Goal: Task Accomplishment & Management: Use online tool/utility

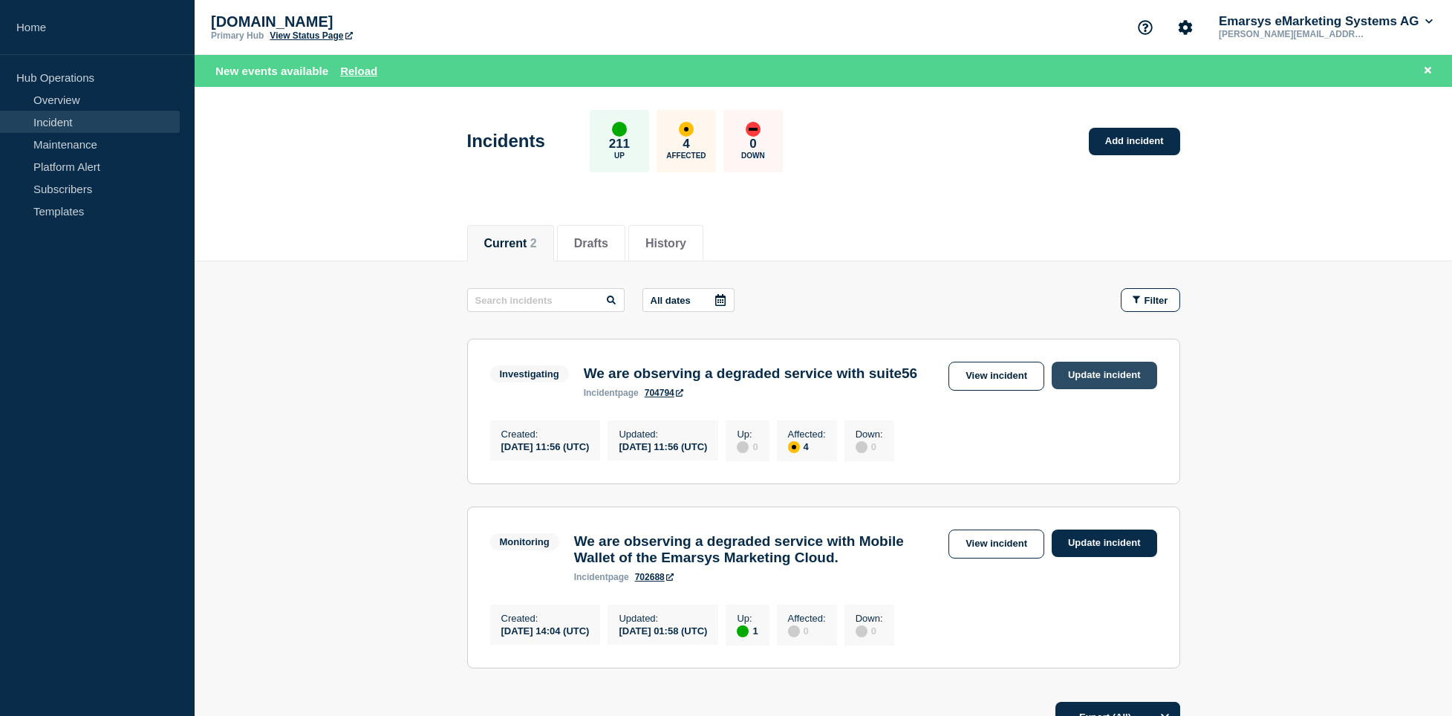
click at [1108, 374] on link "Update incident" at bounding box center [1104, 375] width 105 height 27
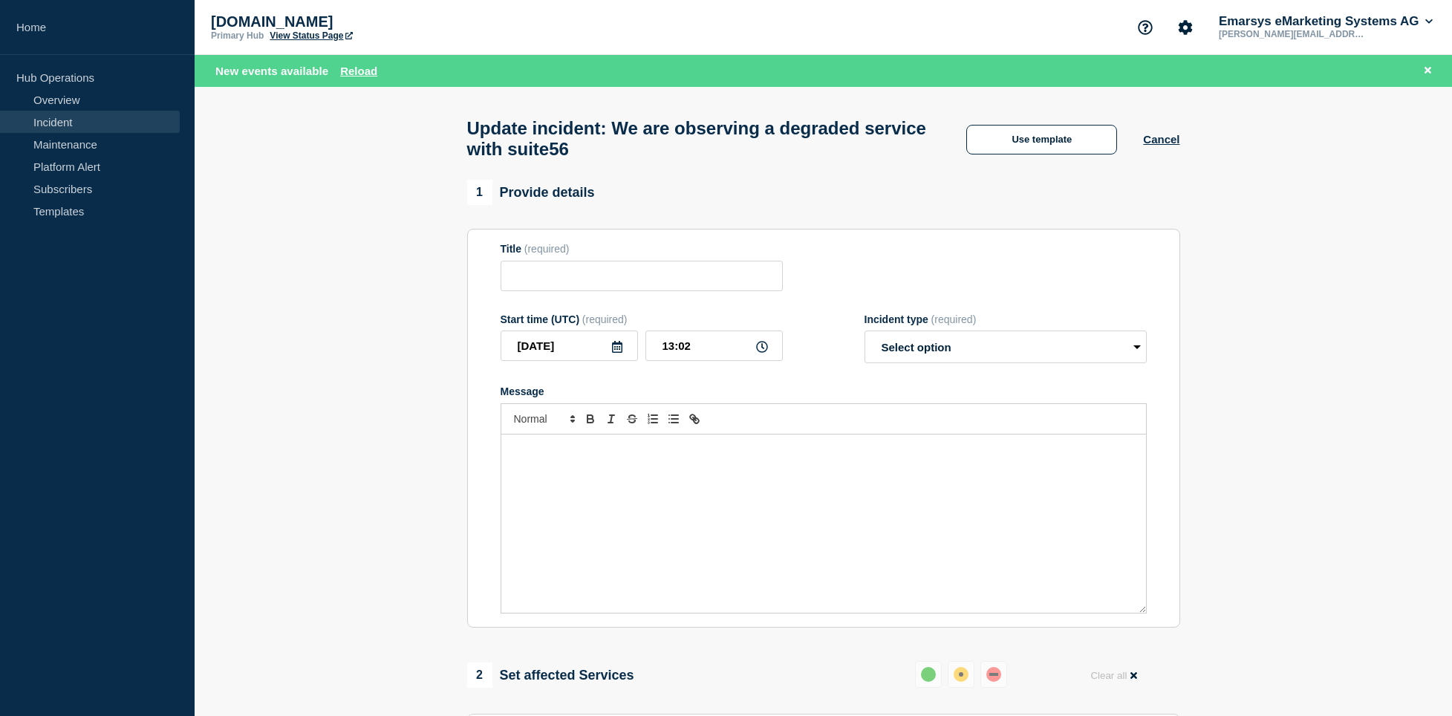
type input "We are observing a degraded service with suite56"
click at [735, 550] on div "Message" at bounding box center [823, 524] width 645 height 178
paste div "Message"
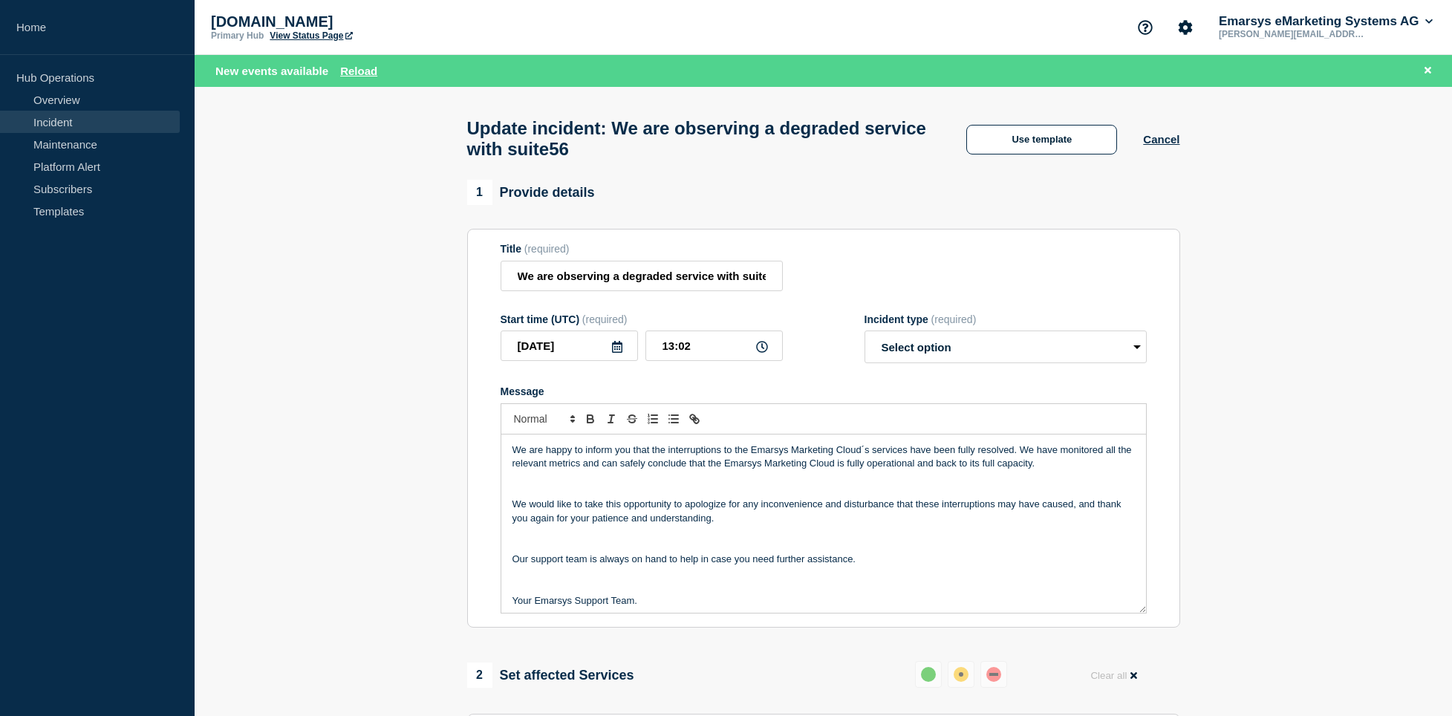
click at [615, 594] on p "Message" at bounding box center [824, 586] width 623 height 13
click at [588, 552] on p "Message" at bounding box center [824, 545] width 623 height 13
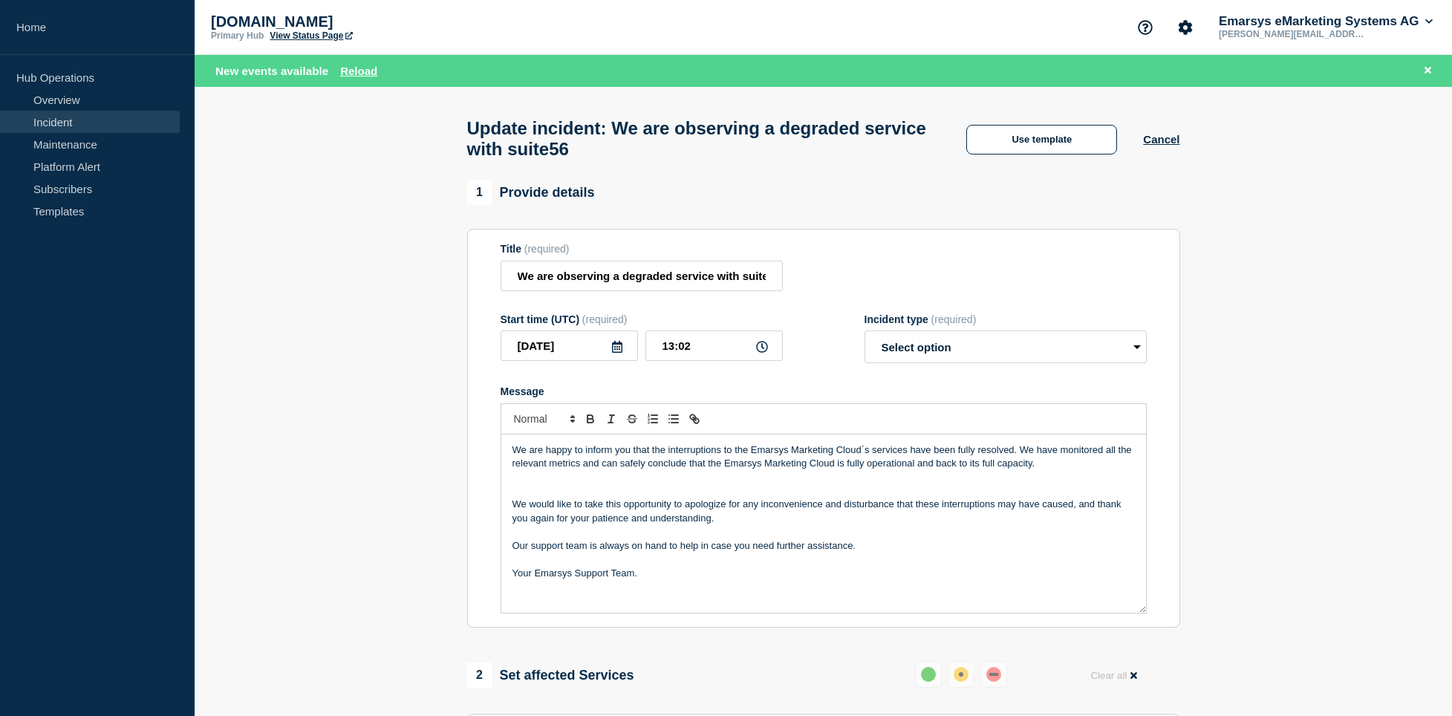
click at [576, 484] on p "Message" at bounding box center [824, 477] width 623 height 13
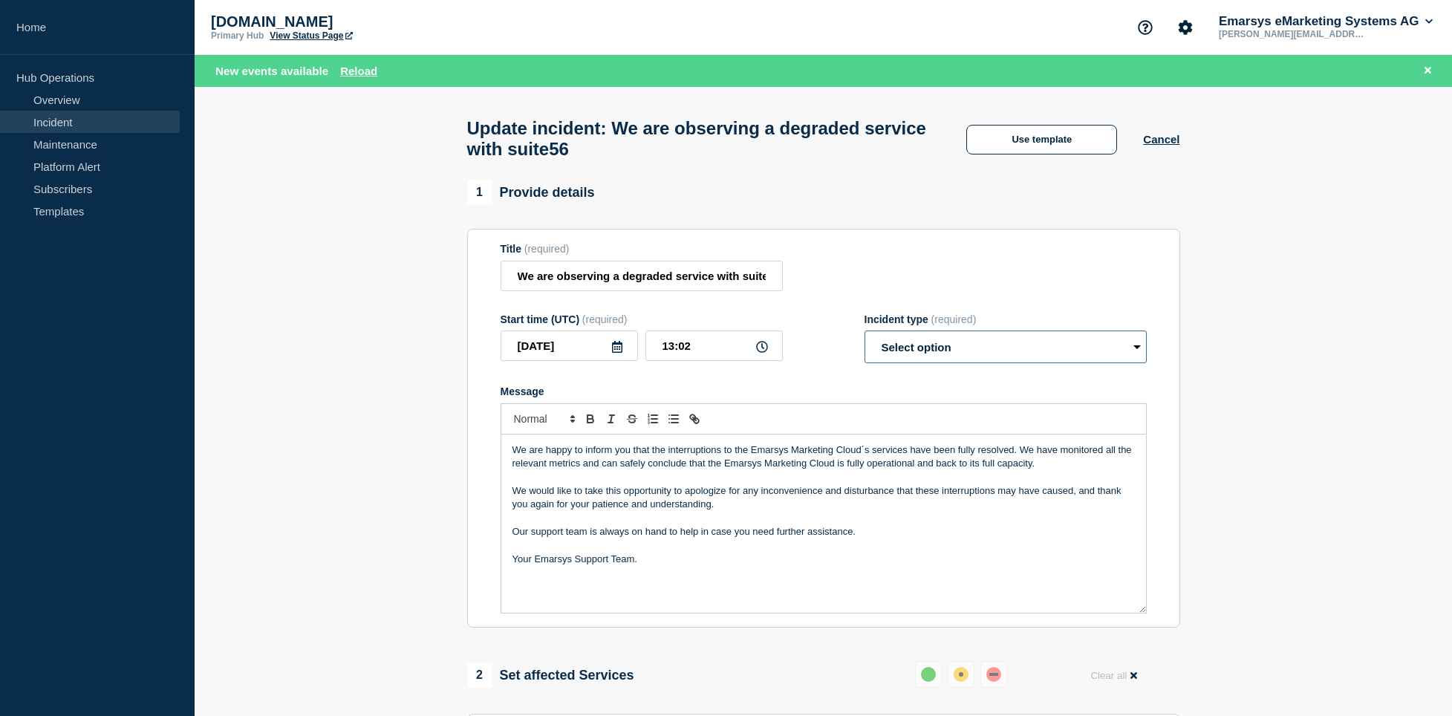
click at [865, 331] on select "Select option Investigating Identified Monitoring Resolved" at bounding box center [1006, 347] width 282 height 33
select select "resolved"
click option "Resolved" at bounding box center [0, 0] width 0 height 0
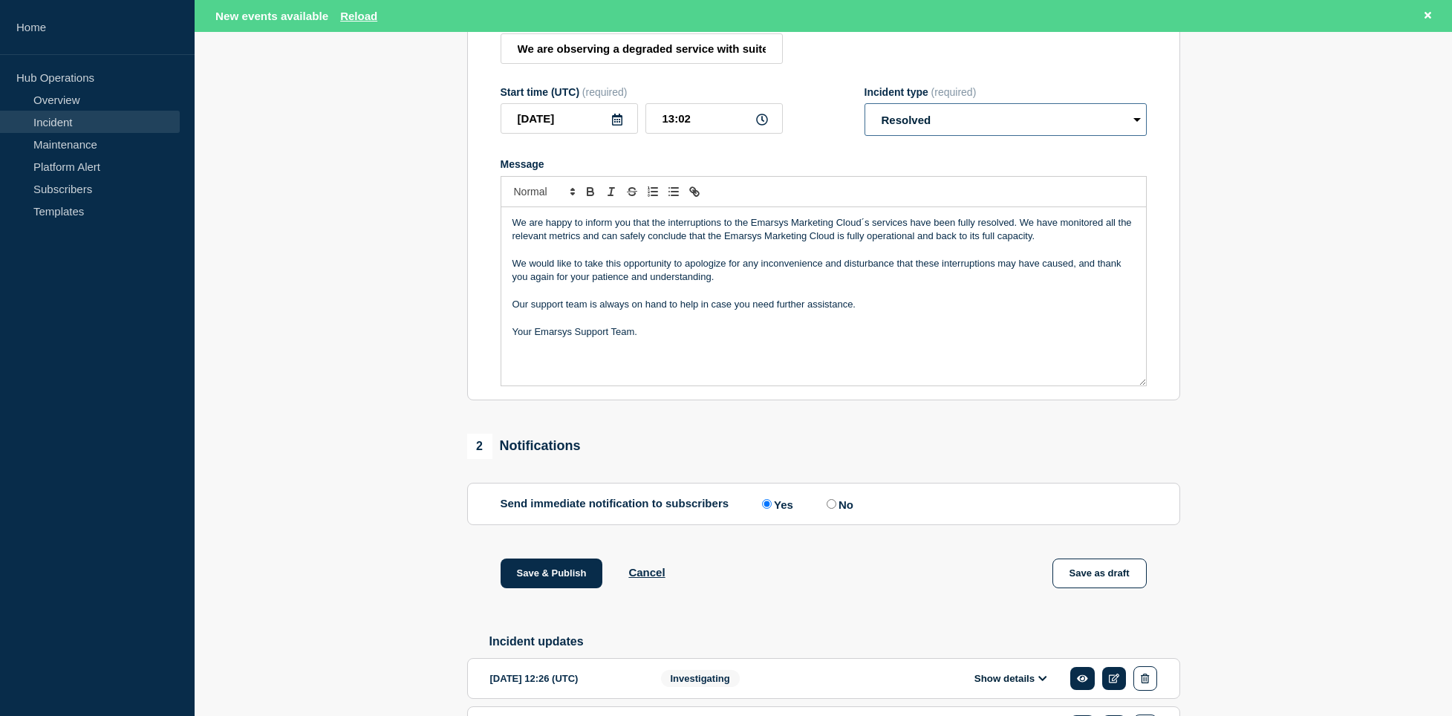
scroll to position [344, 0]
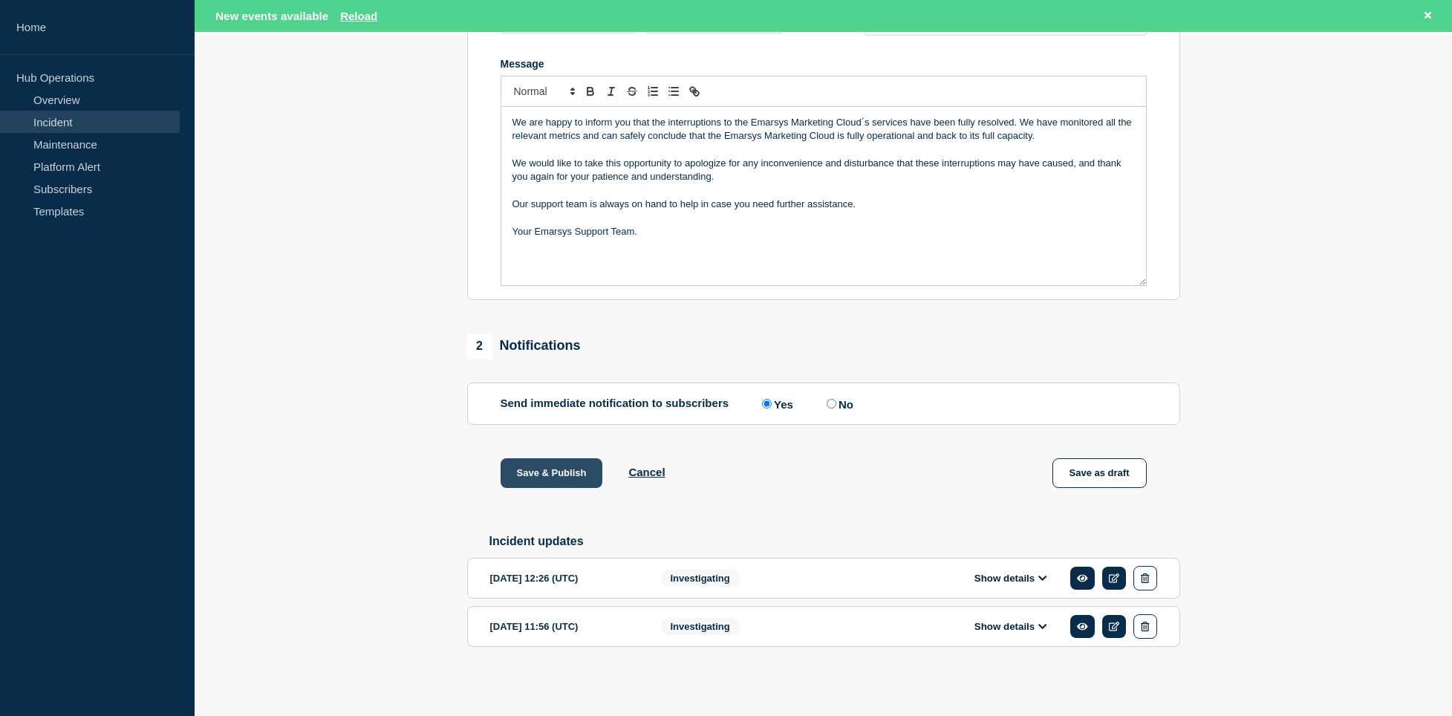
click at [571, 463] on button "Save & Publish" at bounding box center [552, 473] width 103 height 30
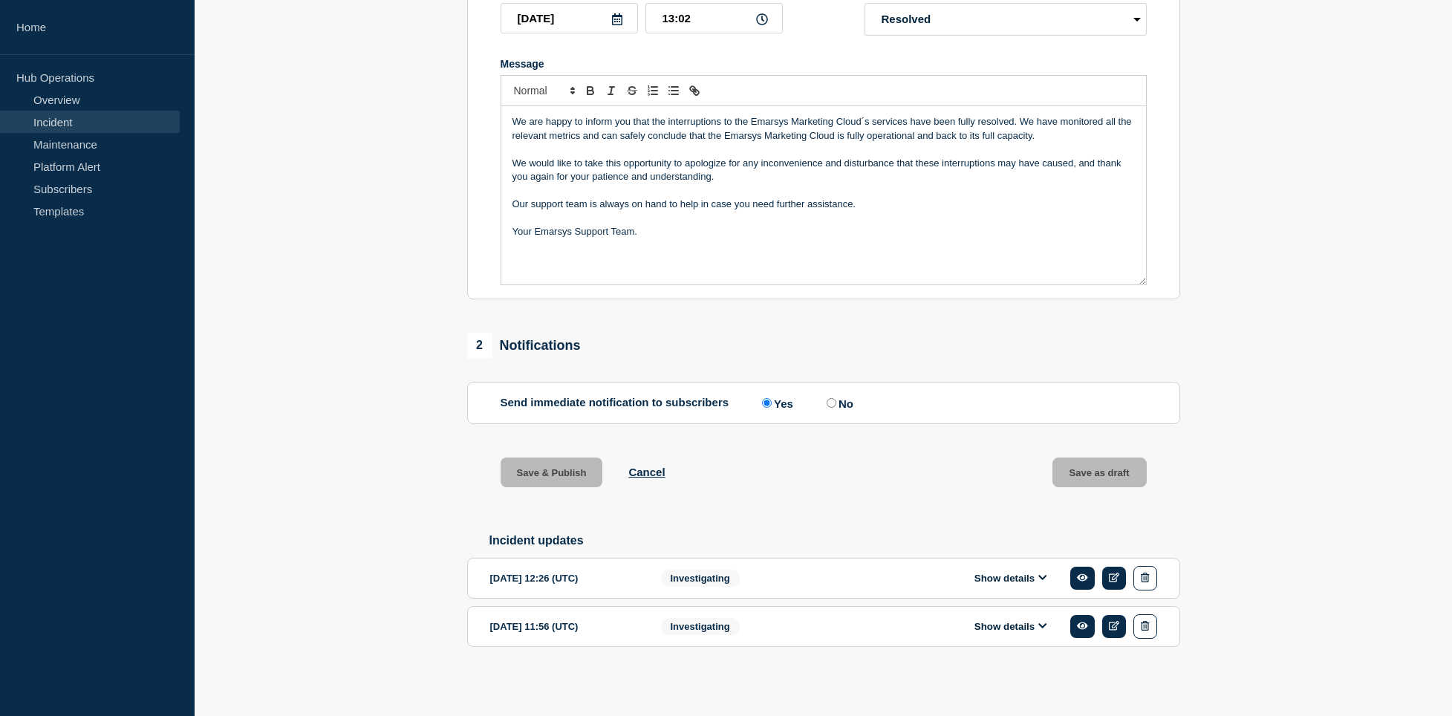
scroll to position [312, 0]
